Goal: Check status: Check status

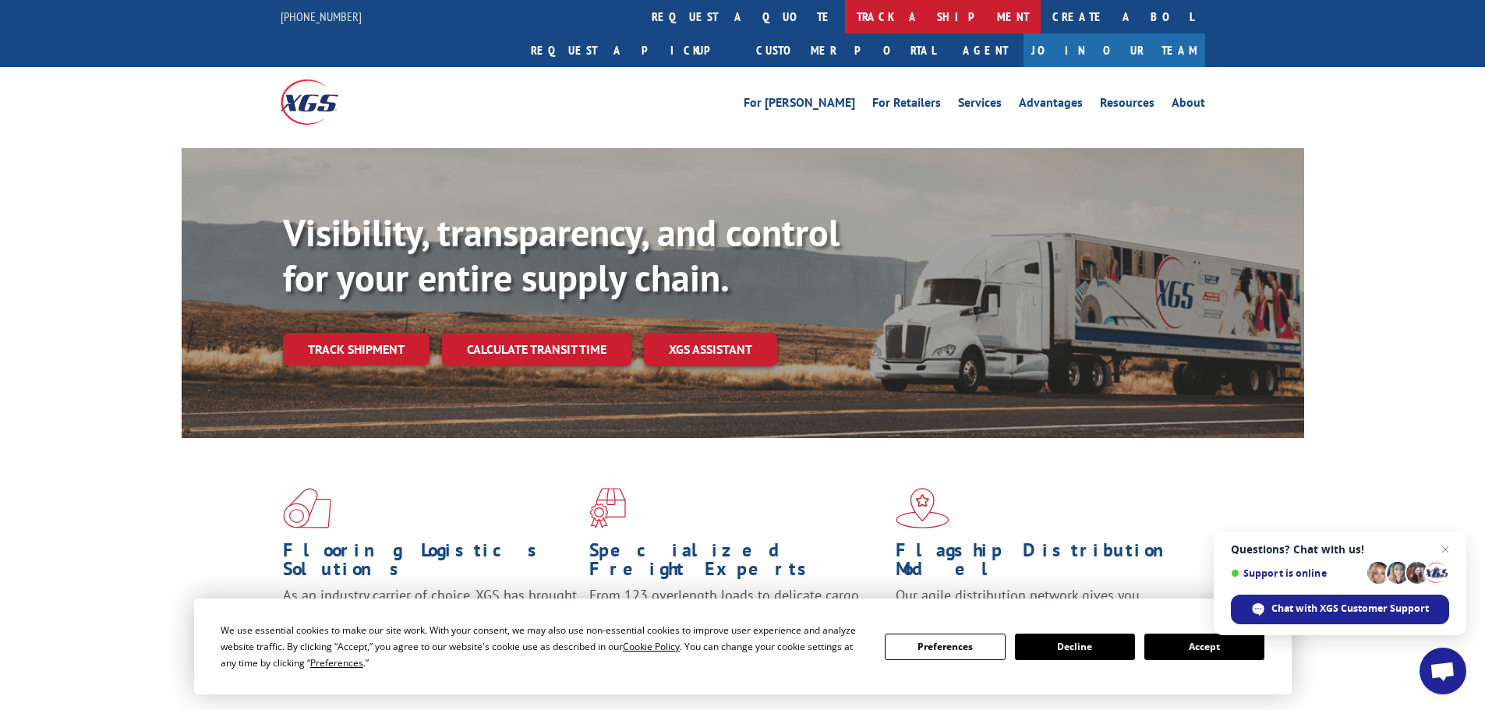
click at [845, 10] on link "track a shipment" at bounding box center [943, 17] width 196 height 34
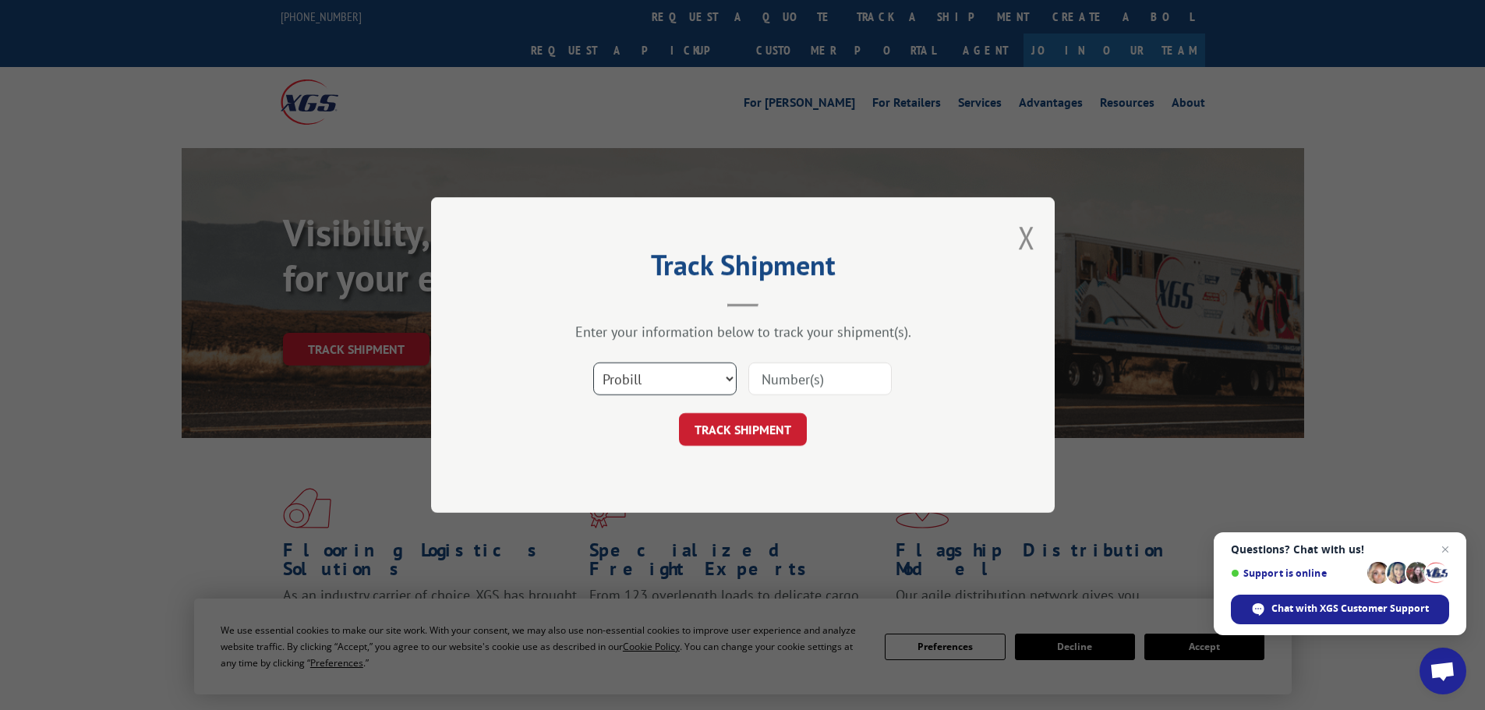
click at [672, 370] on select "Select category... Probill BOL PO" at bounding box center [664, 379] width 143 height 33
select select "bol"
click at [593, 363] on select "Select category... Probill BOL PO" at bounding box center [664, 379] width 143 height 33
click at [805, 387] on input at bounding box center [819, 379] width 143 height 33
paste input "7027278"
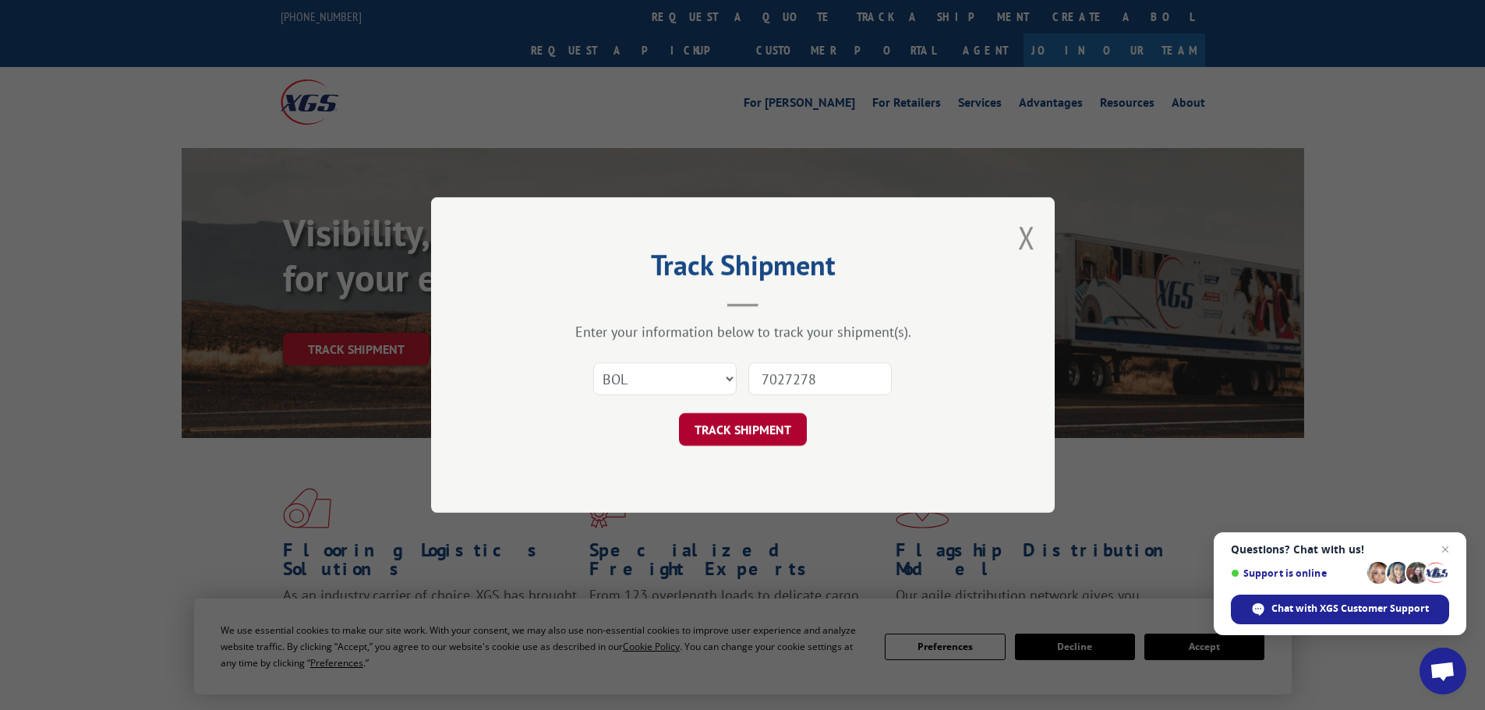
type input "7027278"
click at [723, 433] on button "TRACK SHIPMENT" at bounding box center [743, 429] width 128 height 33
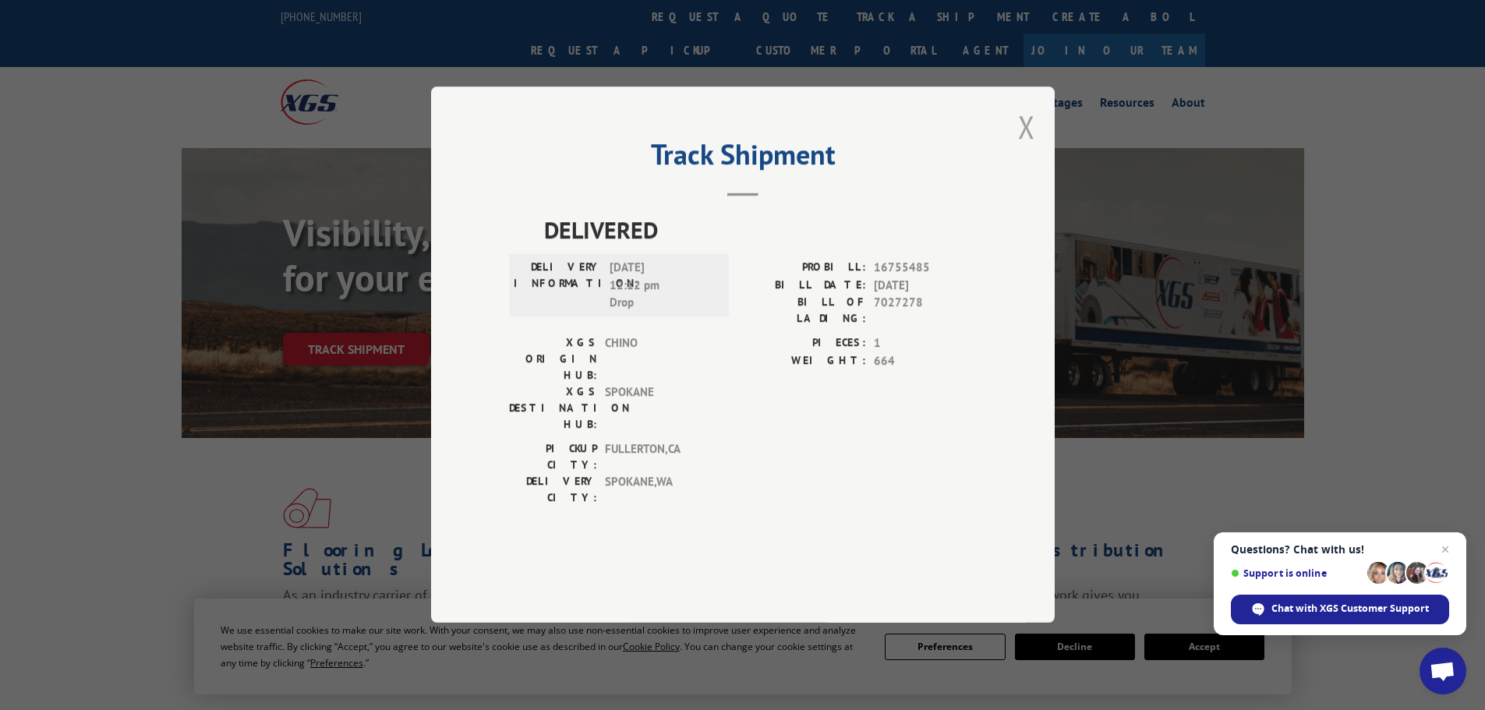
click at [1020, 147] on button "Close modal" at bounding box center [1026, 126] width 17 height 41
